Goal: Transaction & Acquisition: Purchase product/service

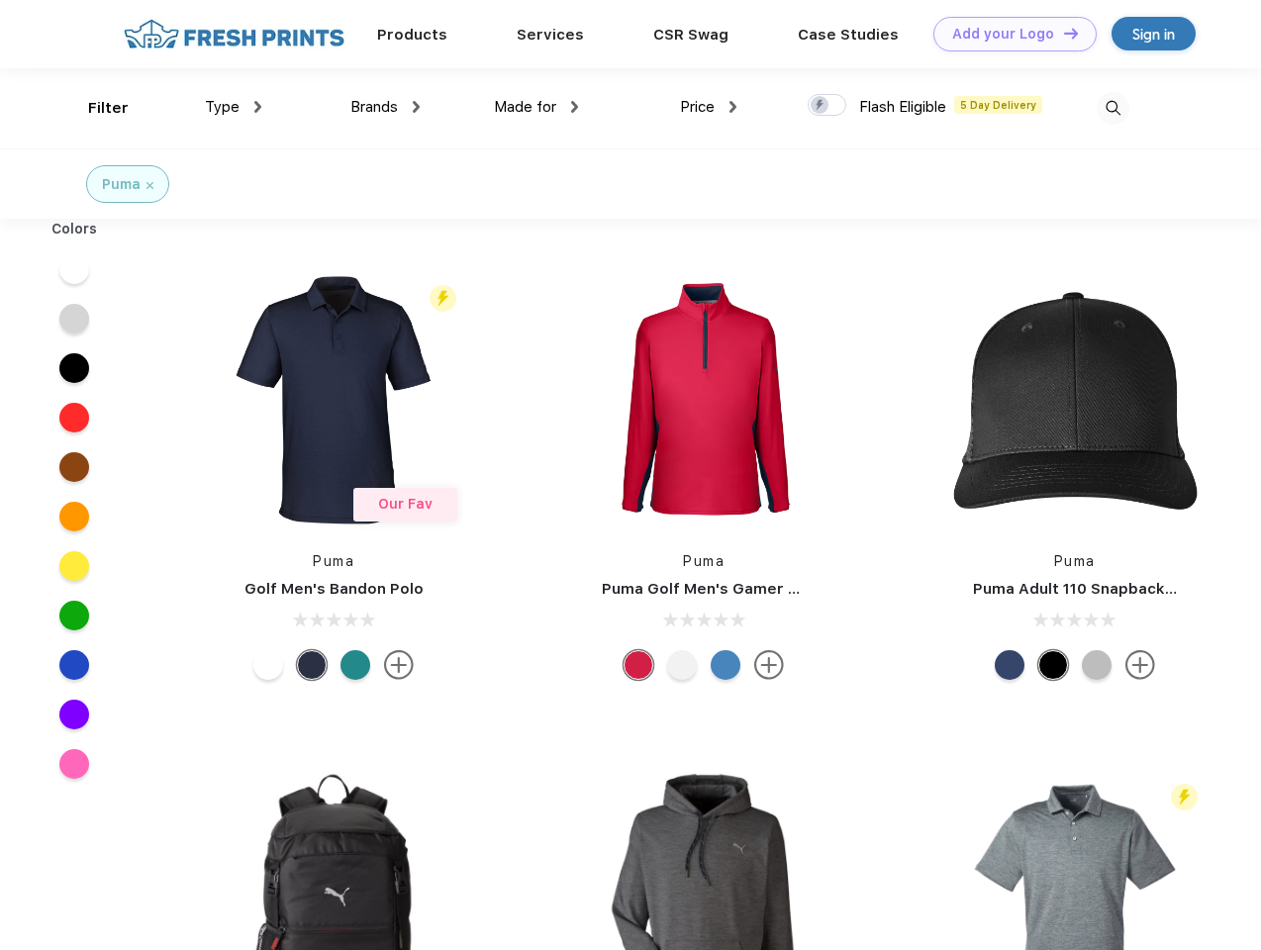
scroll to position [1, 0]
click at [1008, 34] on link "Add your Logo Design Tool" at bounding box center [1014, 34] width 163 height 35
click at [0, 0] on div "Design Tool" at bounding box center [0, 0] width 0 height 0
click at [1062, 33] on link "Add your Logo Design Tool" at bounding box center [1014, 34] width 163 height 35
click at [95, 108] on div "Filter" at bounding box center [108, 108] width 41 height 23
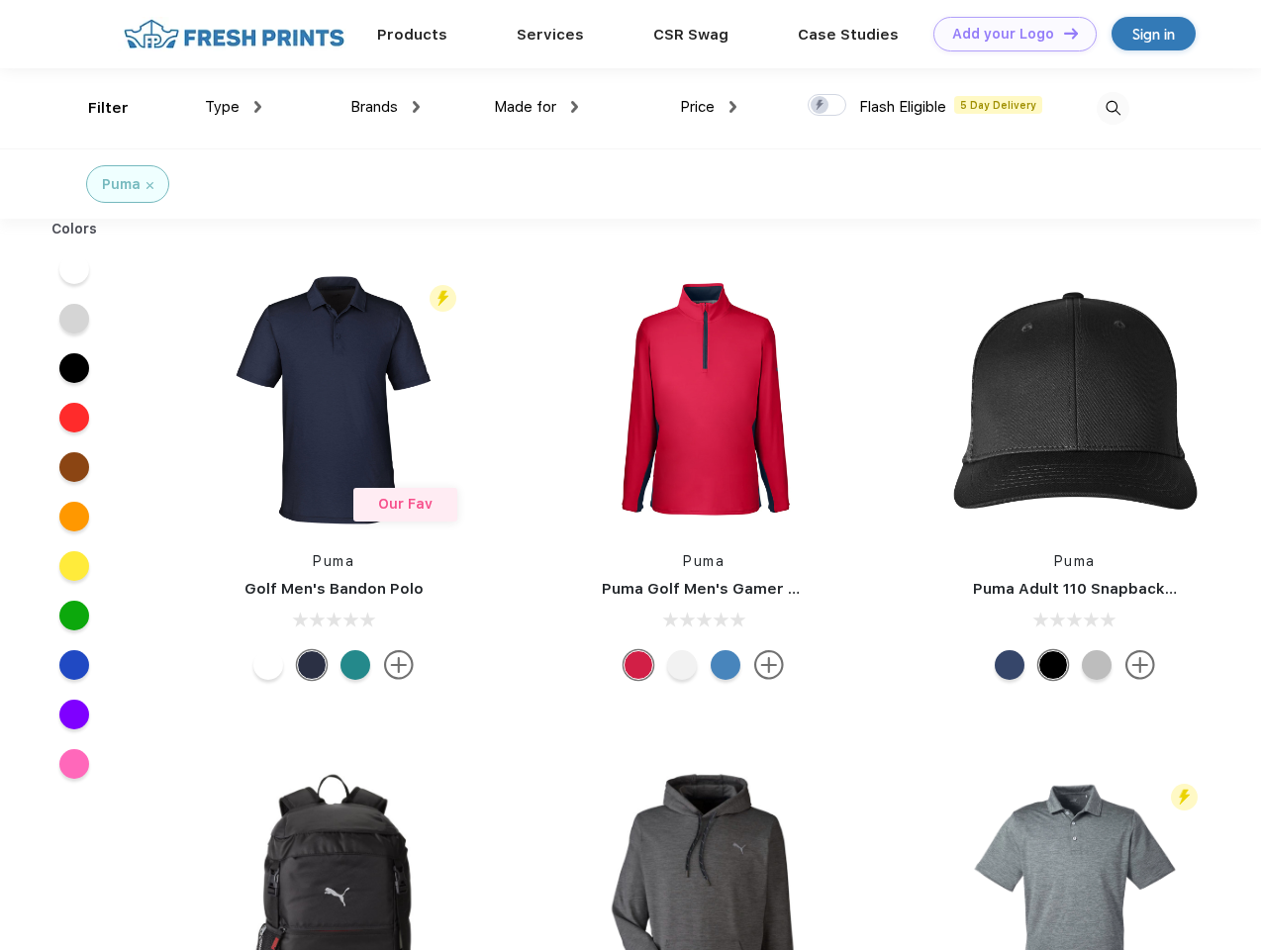
click at [234, 107] on span "Type" at bounding box center [222, 107] width 35 height 18
click at [385, 107] on span "Brands" at bounding box center [374, 107] width 48 height 18
click at [536, 107] on span "Made for" at bounding box center [525, 107] width 62 height 18
click at [709, 107] on span "Price" at bounding box center [697, 107] width 35 height 18
click at [827, 106] on div at bounding box center [827, 105] width 39 height 22
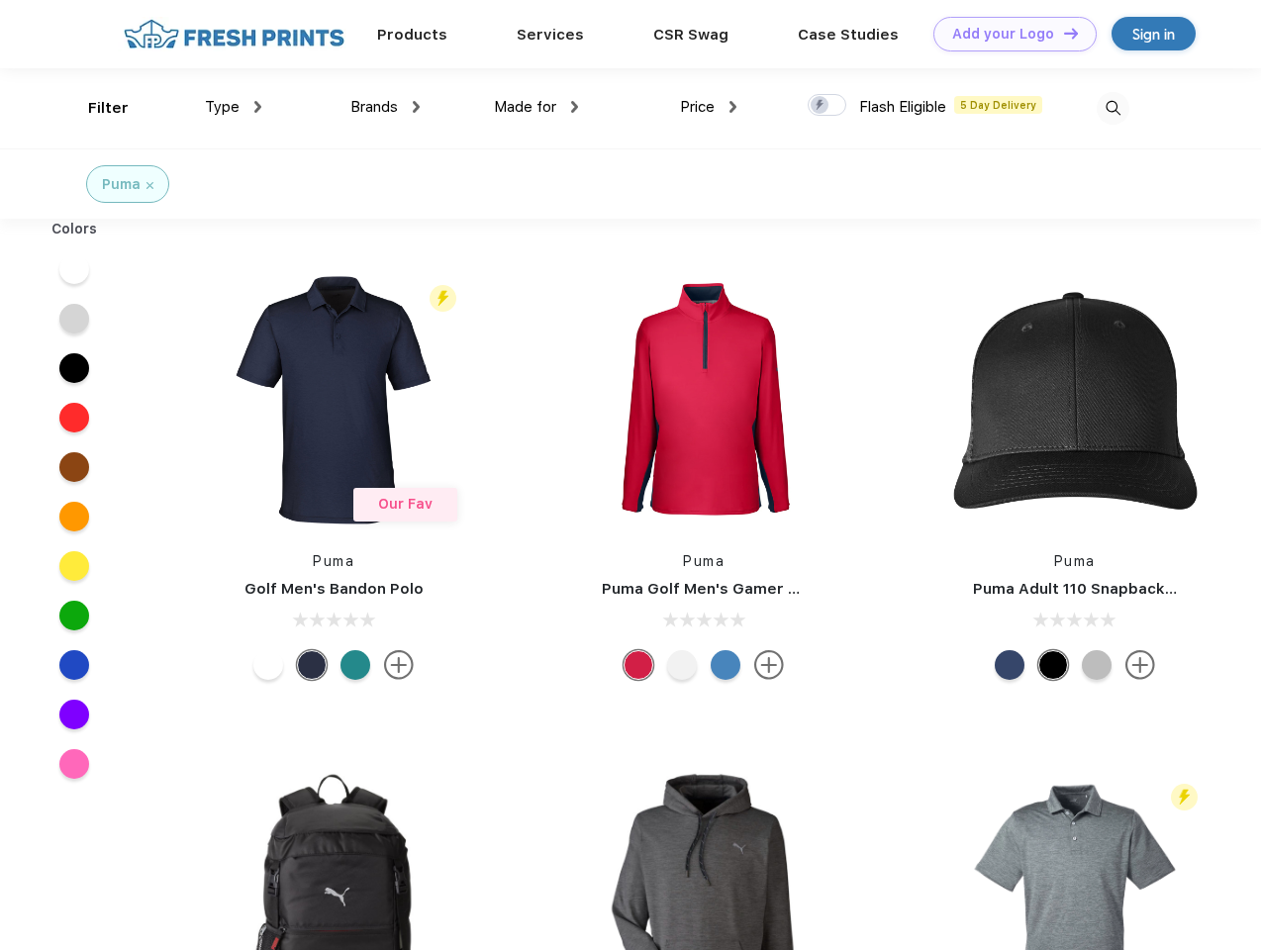
click at [821, 106] on input "checkbox" at bounding box center [814, 99] width 13 height 13
click at [1113, 108] on img at bounding box center [1113, 108] width 33 height 33
